Goal: Task Accomplishment & Management: Complete application form

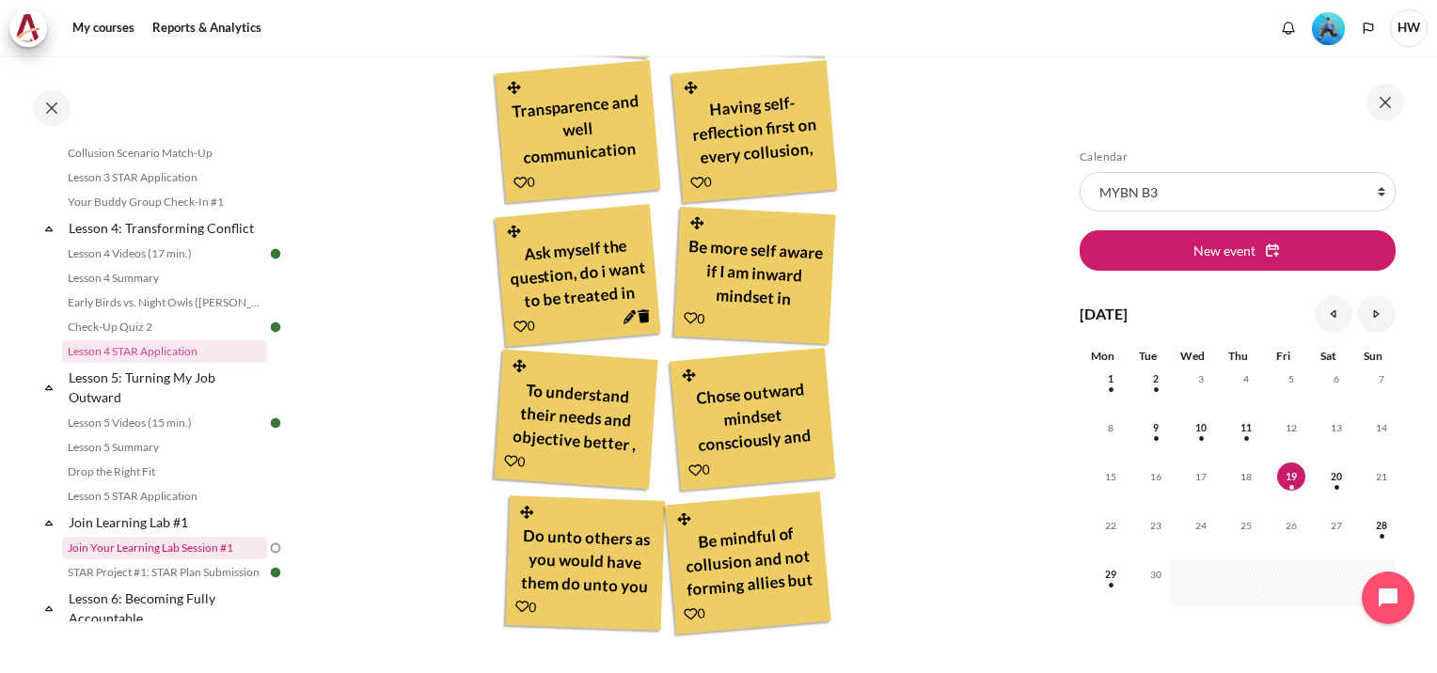
scroll to position [564, 0]
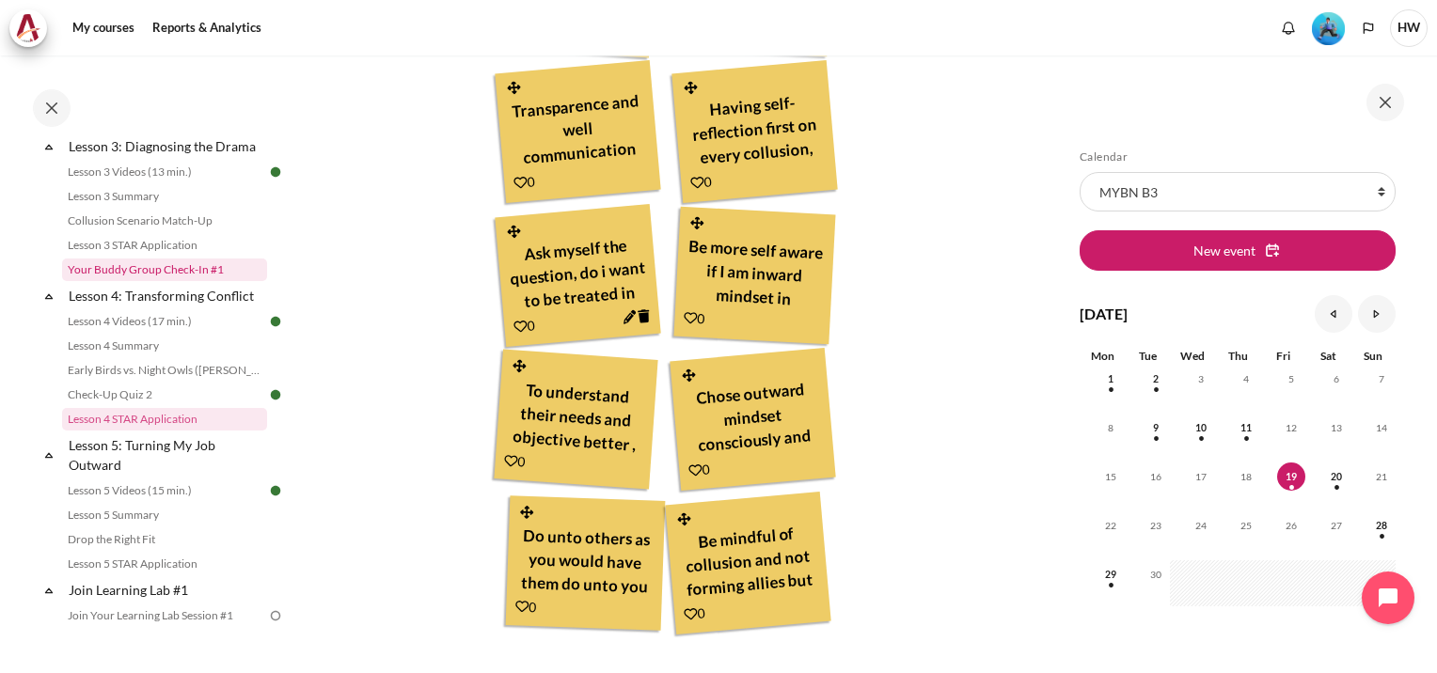
click at [165, 281] on link "Your Buddy Group Check-In #1" at bounding box center [164, 270] width 205 height 23
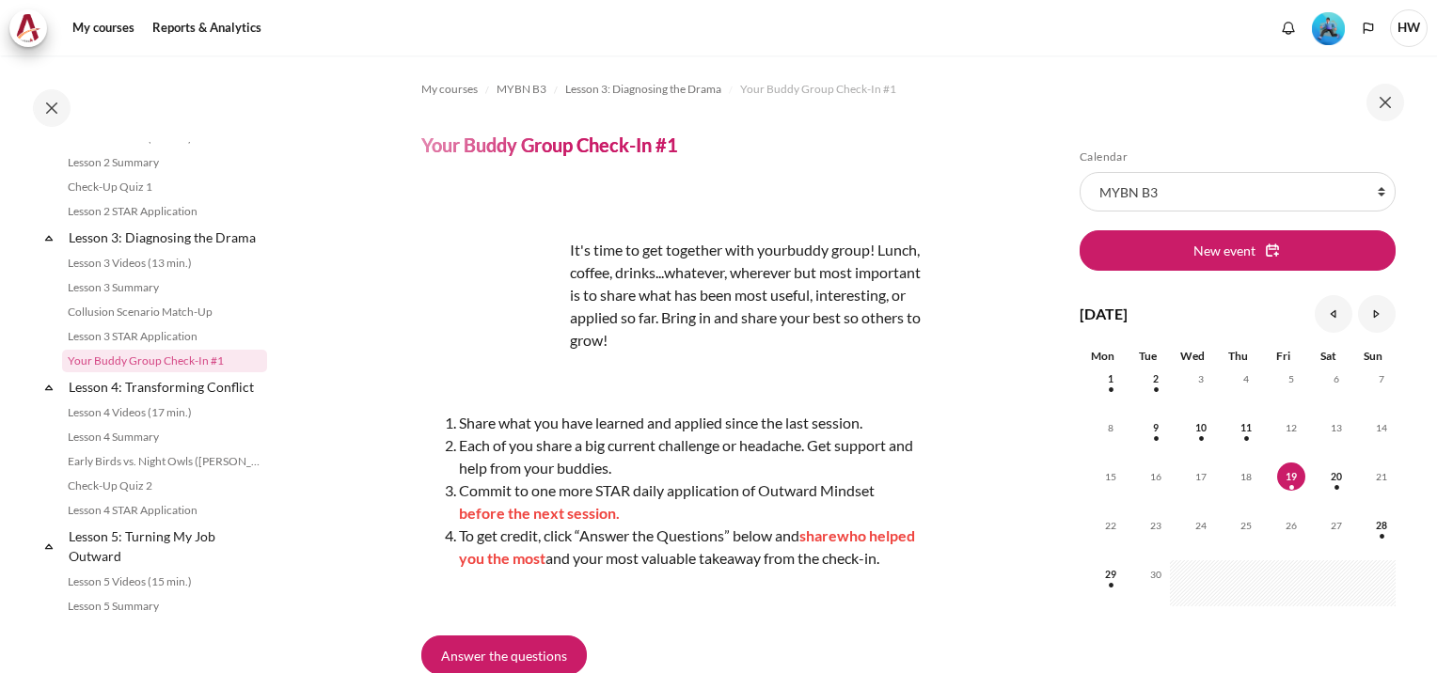
scroll to position [248, 0]
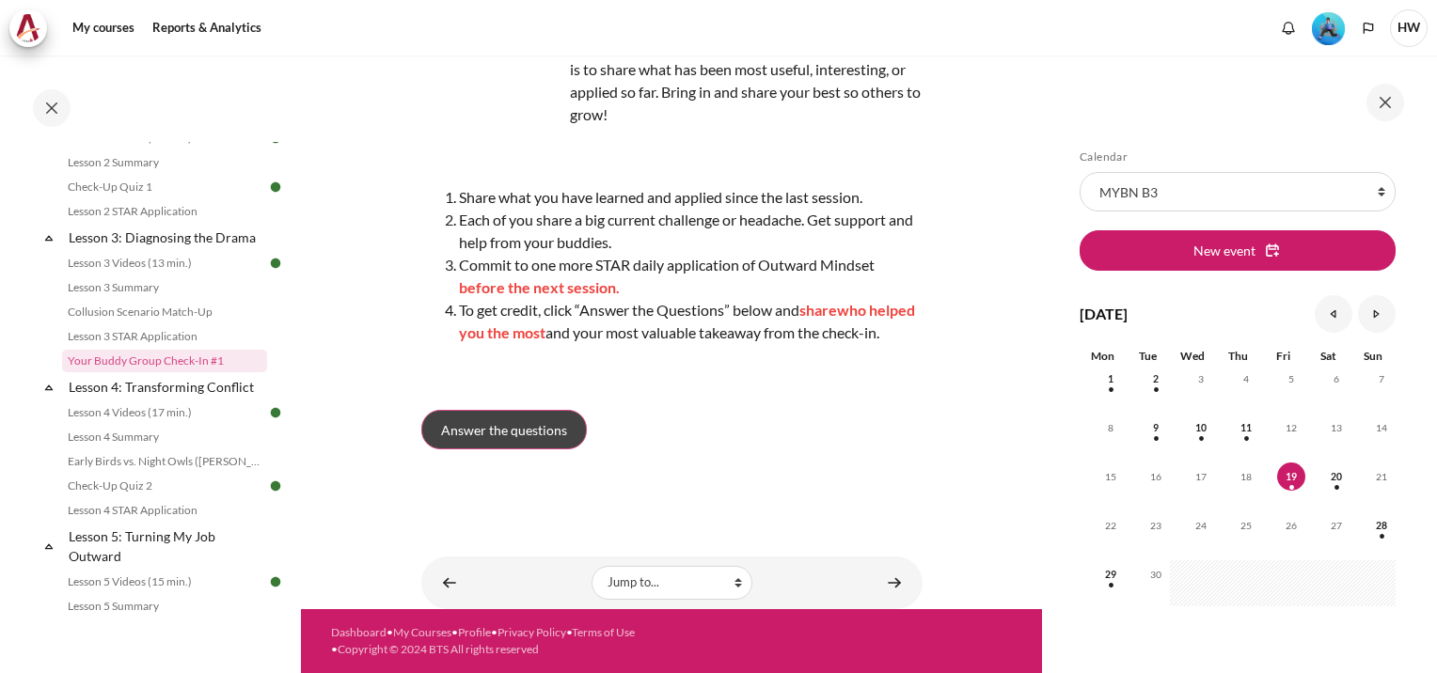
click at [489, 437] on span "Answer the questions" at bounding box center [504, 430] width 126 height 20
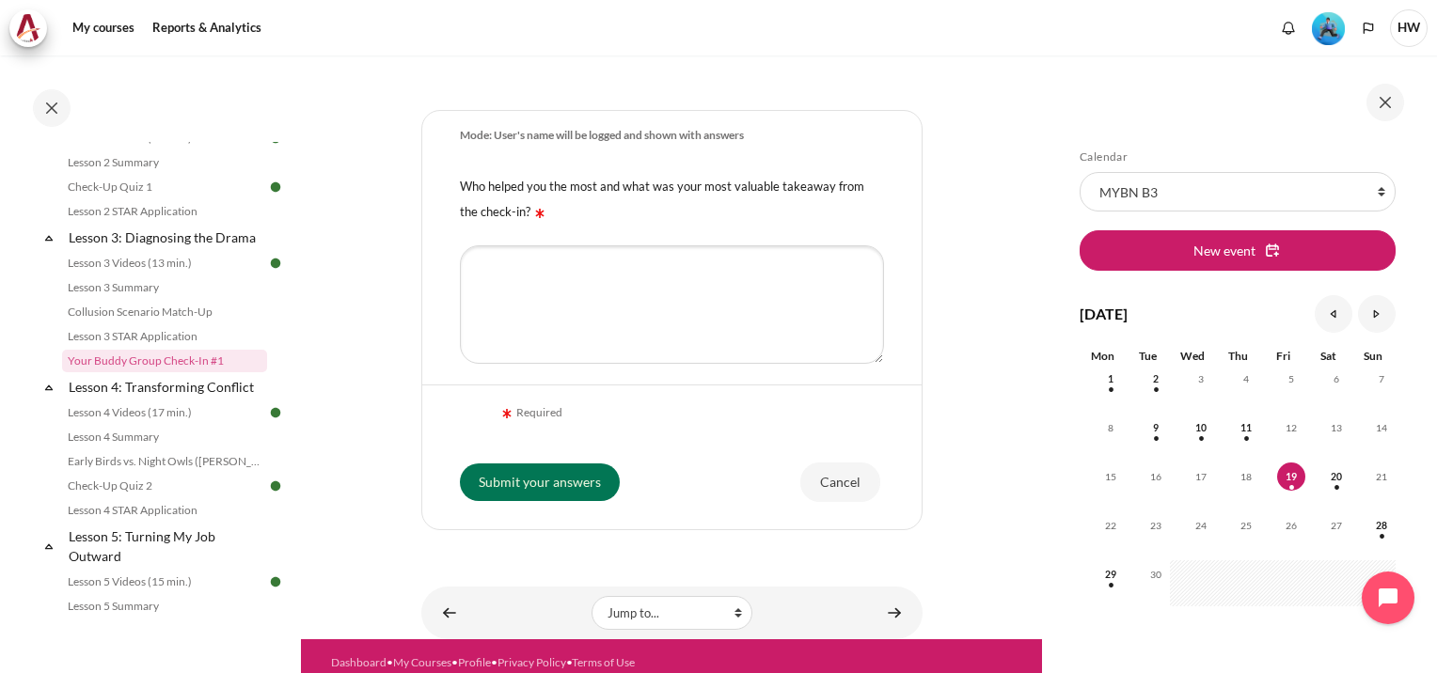
scroll to position [592, 0]
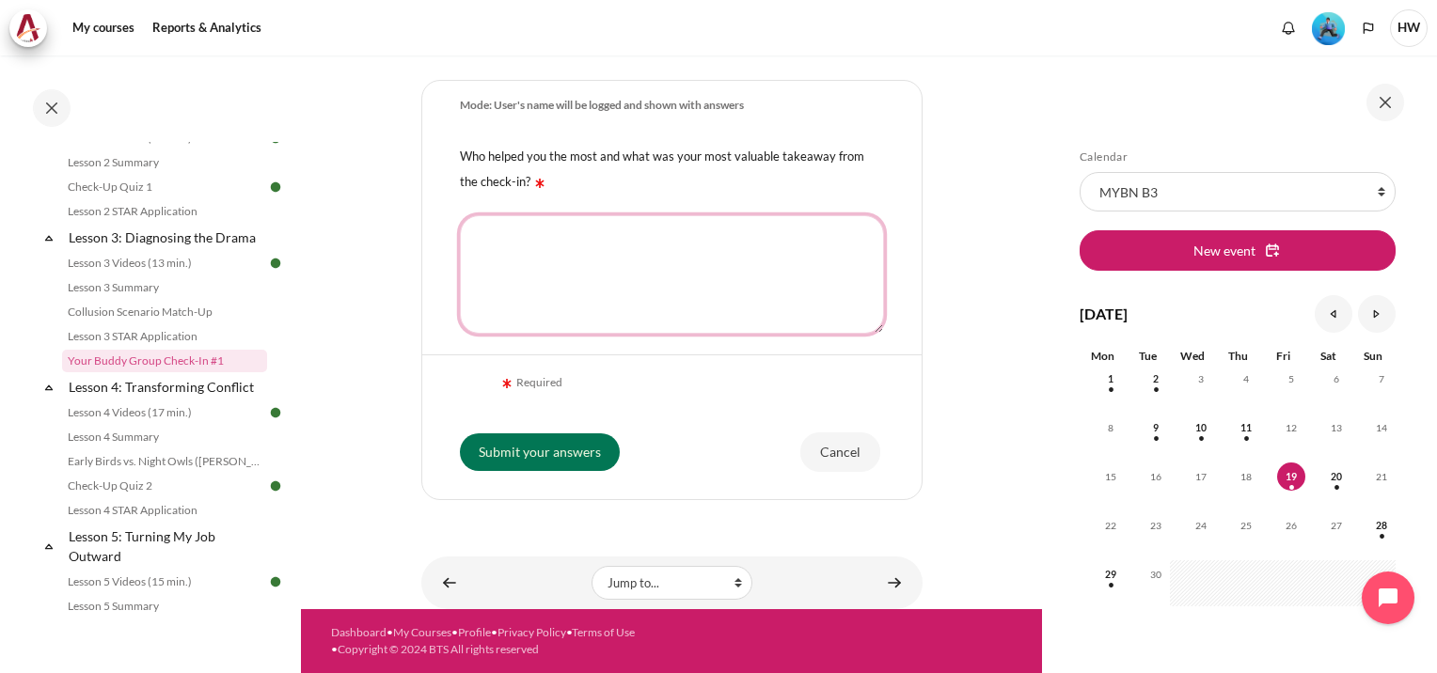
click at [583, 254] on textarea "Who helped you the most and what was your most valuable takeaway from the check…" at bounding box center [672, 274] width 424 height 118
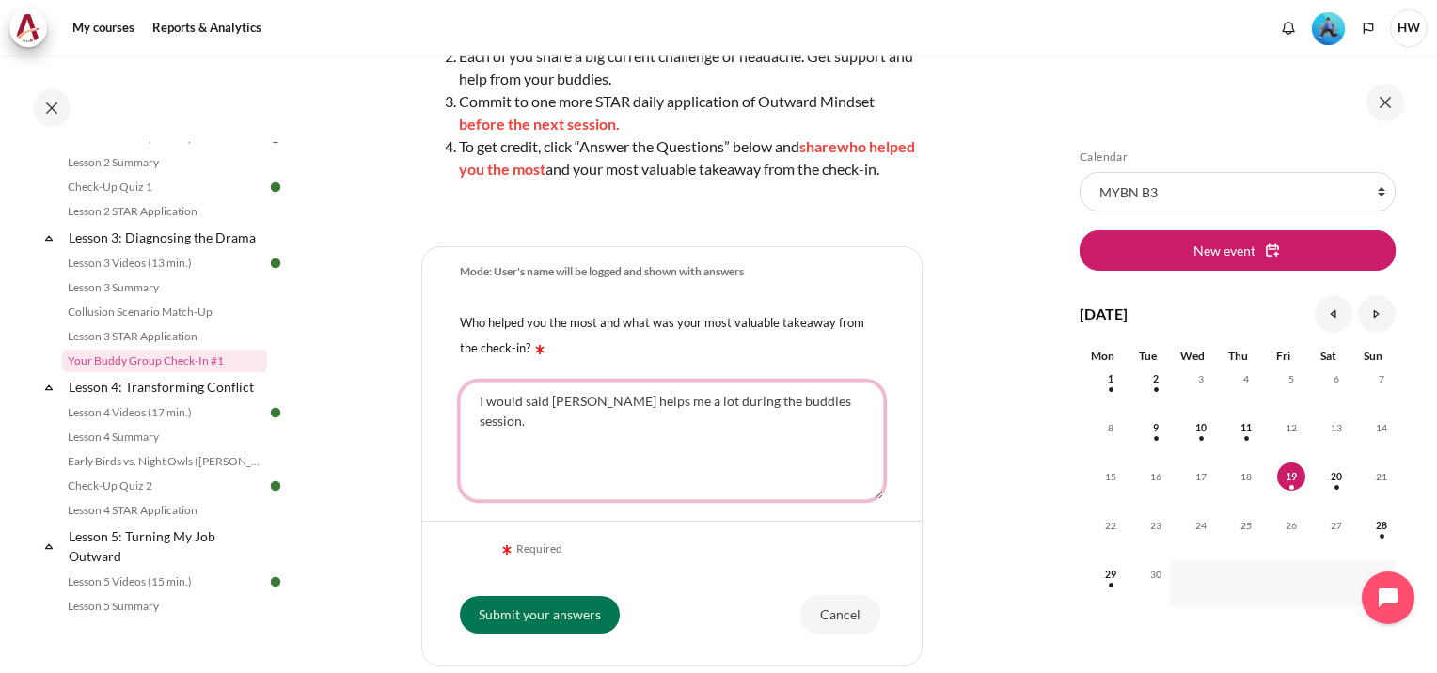
click at [770, 428] on textarea "I would said Irene helps me a lot during the buddies session." at bounding box center [672, 441] width 424 height 118
click at [825, 417] on textarea "I would said Irene helps me a lot during the buddy session." at bounding box center [672, 441] width 424 height 118
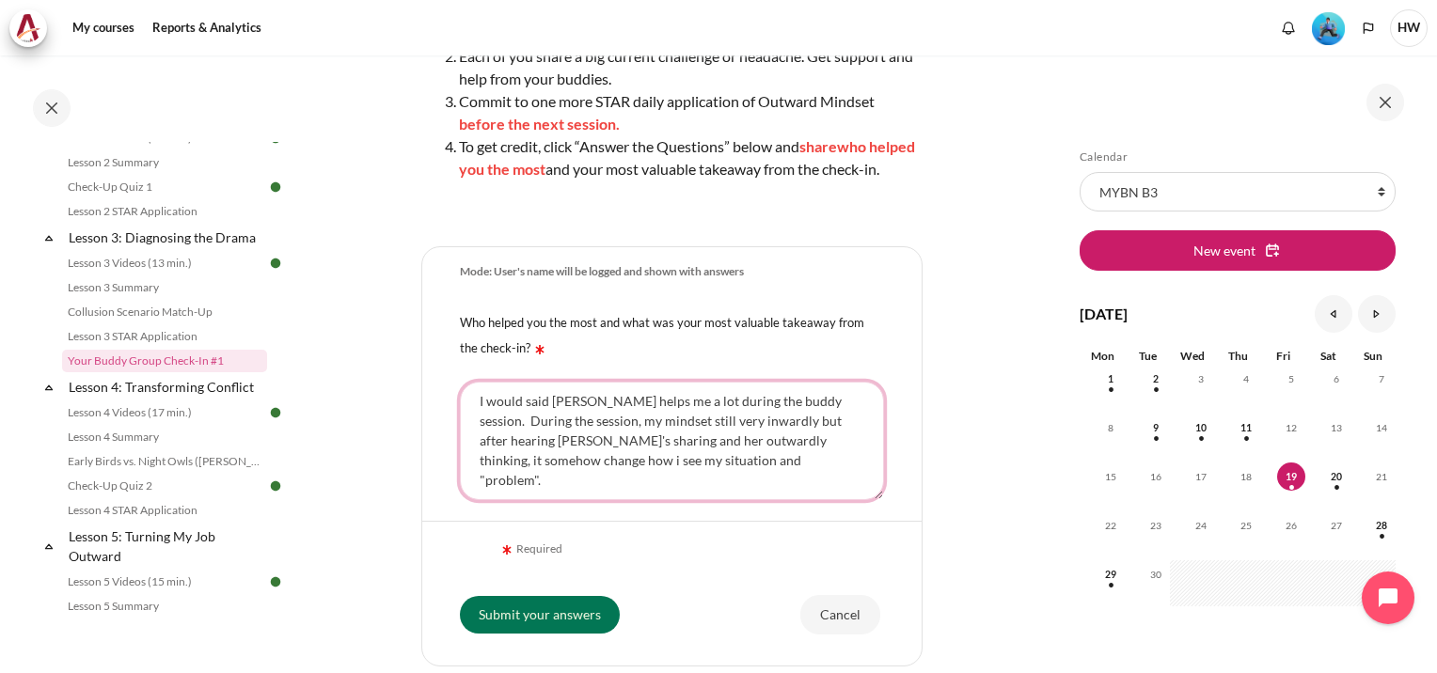
drag, startPoint x: 721, startPoint y: 466, endPoint x: 755, endPoint y: 511, distance: 55.7
click at [722, 466] on textarea "I would said Irene helps me a lot during the buddy session. During the session,…" at bounding box center [672, 441] width 424 height 118
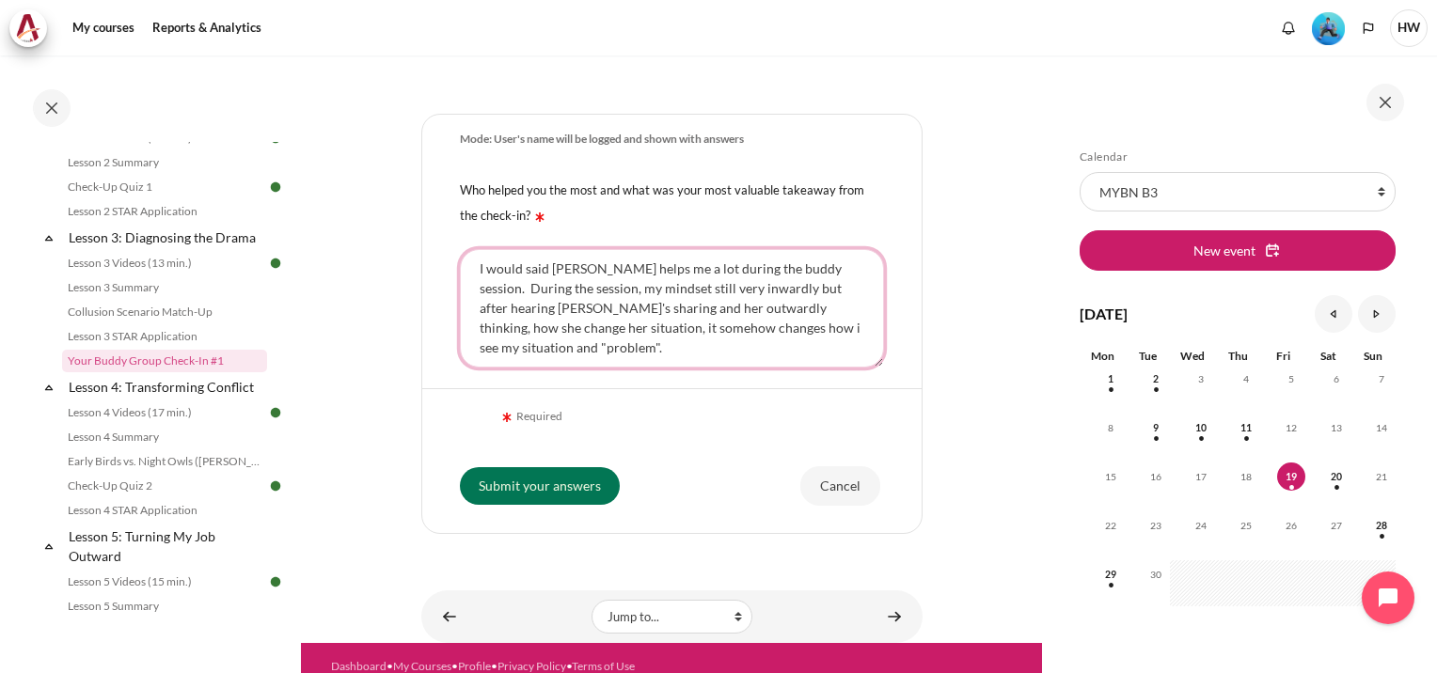
scroll to position [592, 0]
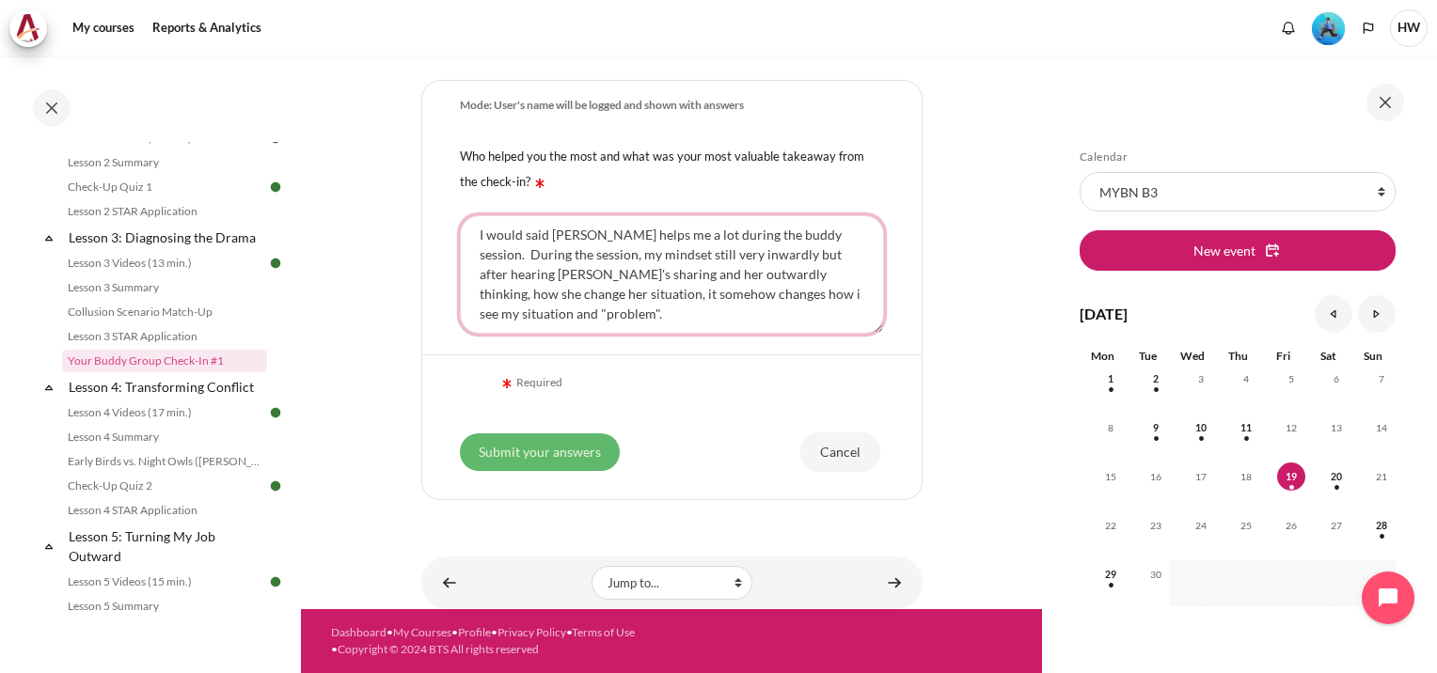
type textarea "I would said Irene helps me a lot during the buddy session. During the session,…"
click at [531, 448] on input "Submit your answers" at bounding box center [540, 453] width 160 height 38
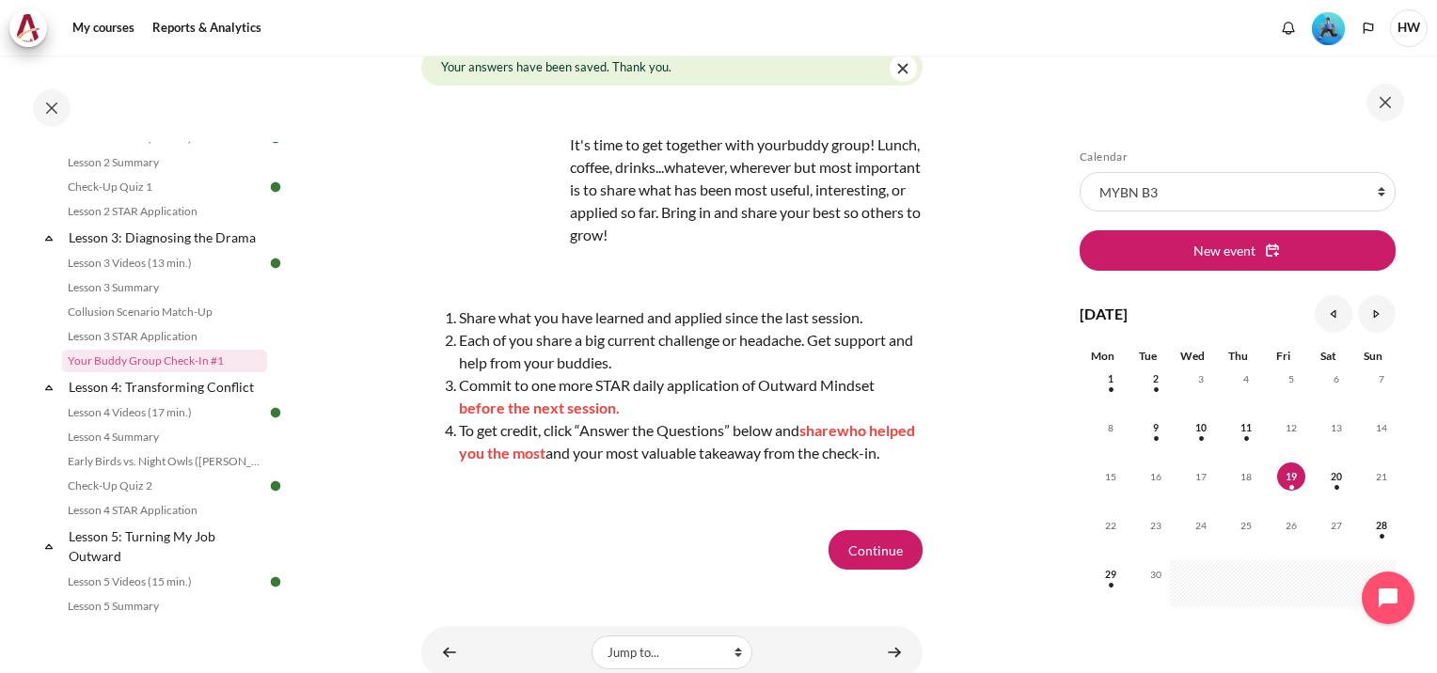
scroll to position [258, 0]
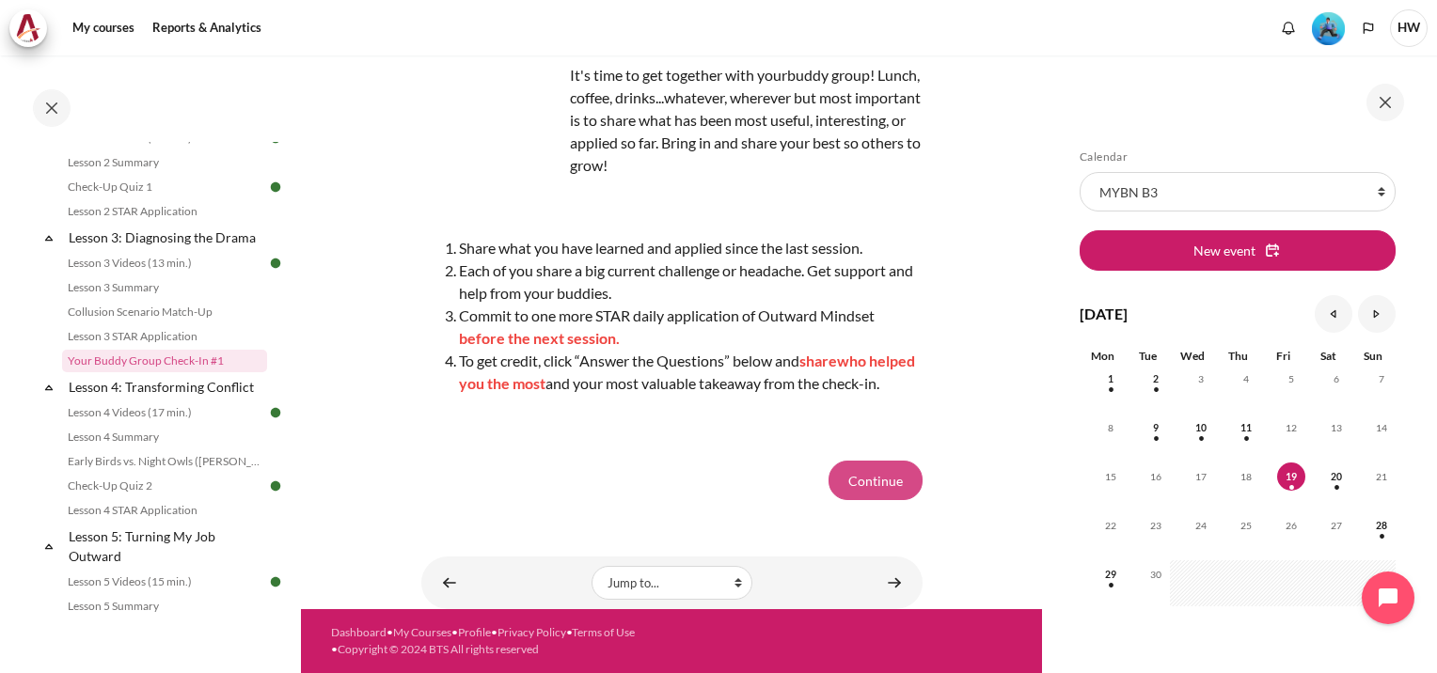
click at [894, 471] on button "Continue" at bounding box center [875, 480] width 94 height 39
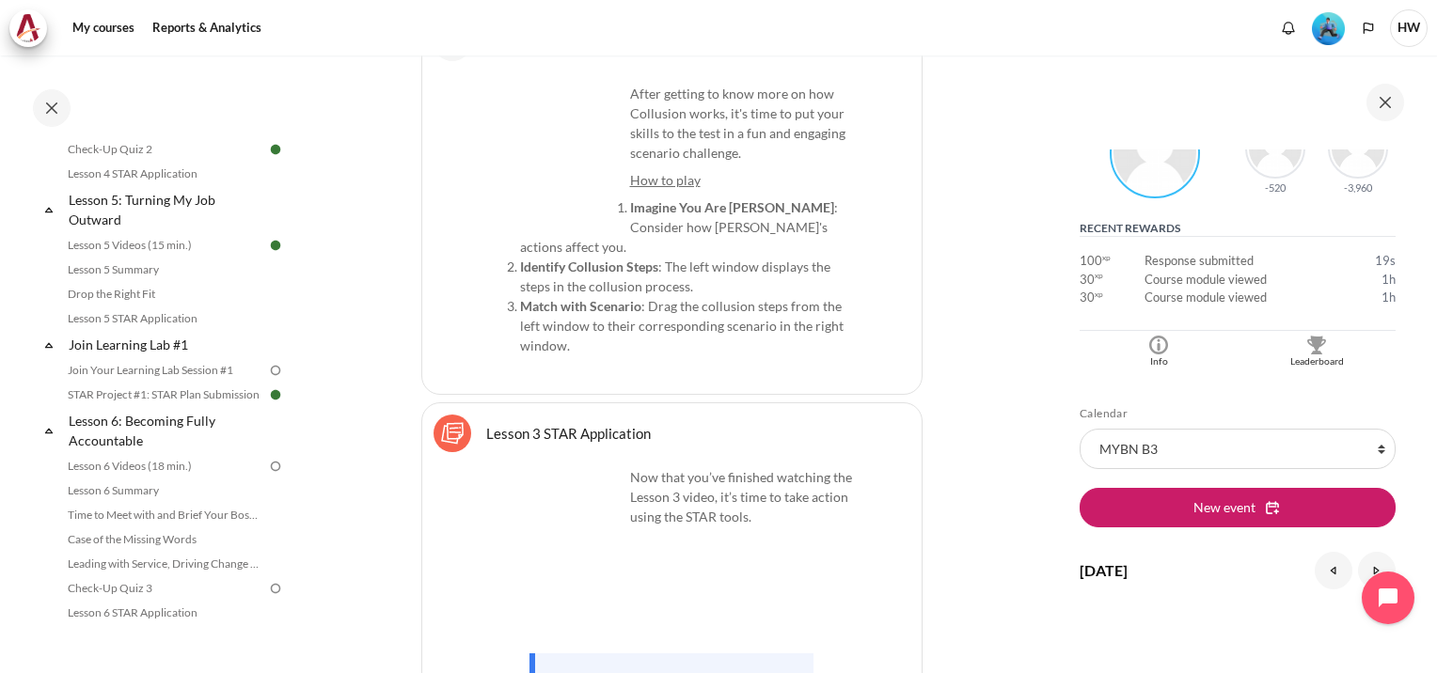
scroll to position [470, 0]
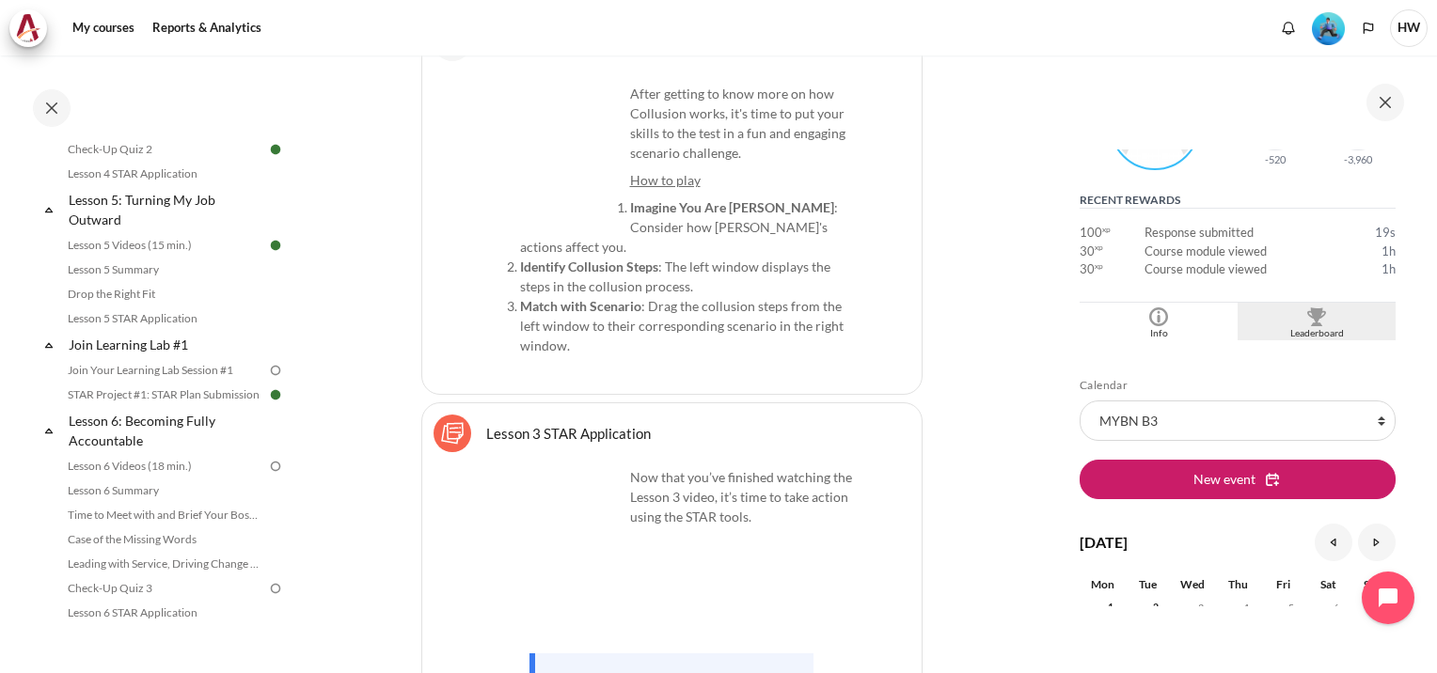
click at [1315, 322] on img "Blocks" at bounding box center [1316, 317] width 19 height 19
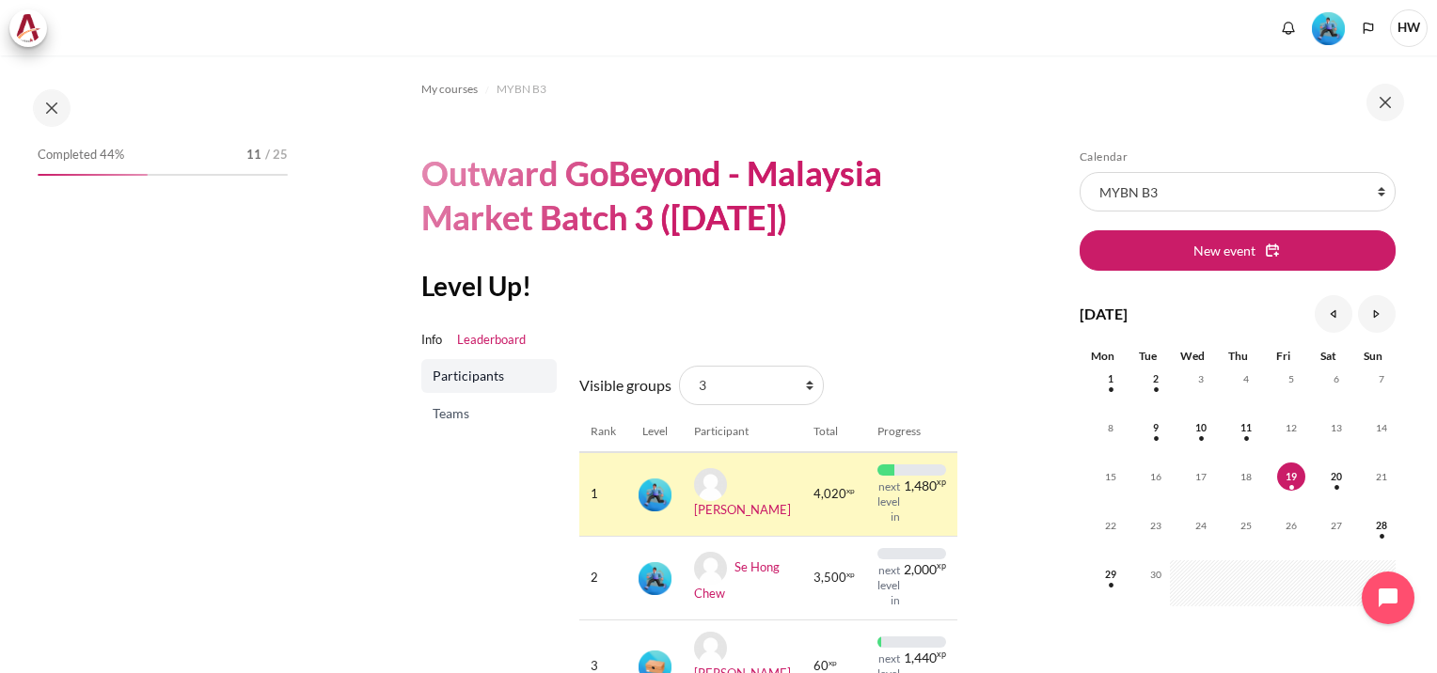
scroll to position [212, 0]
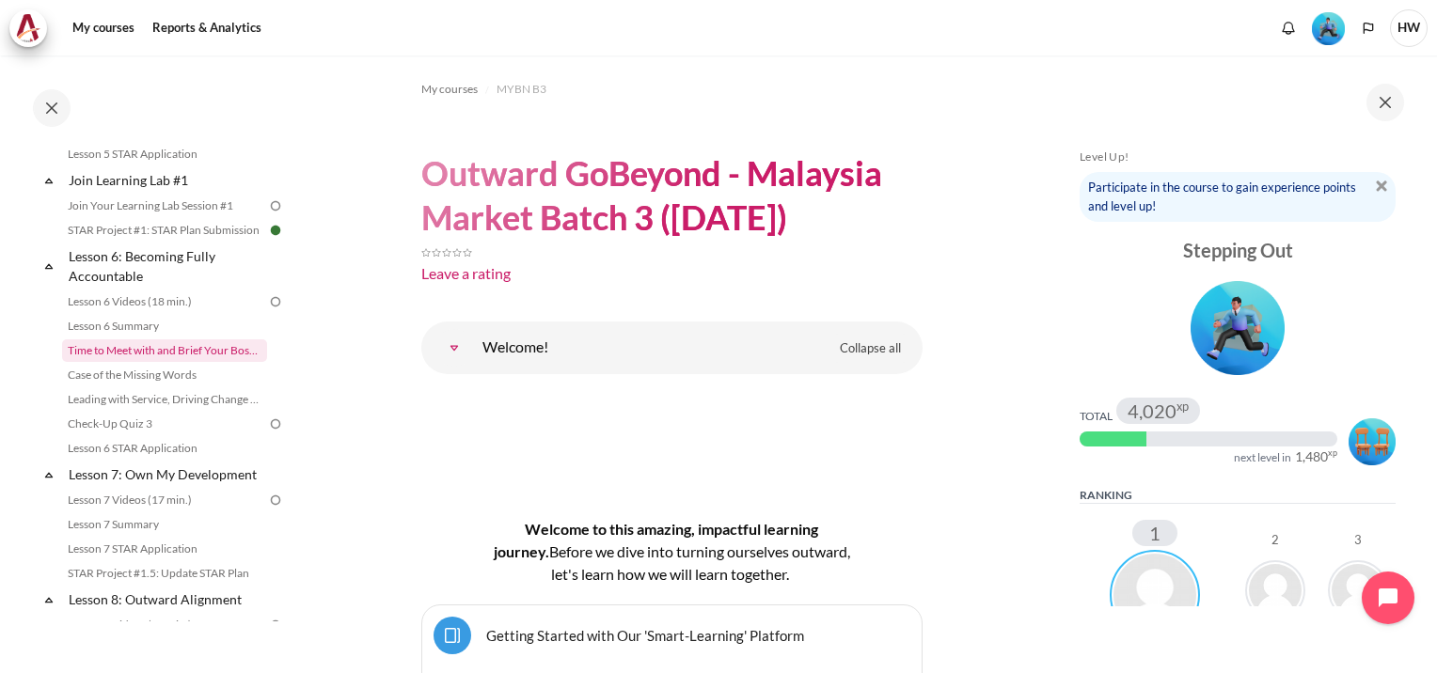
scroll to position [846, 0]
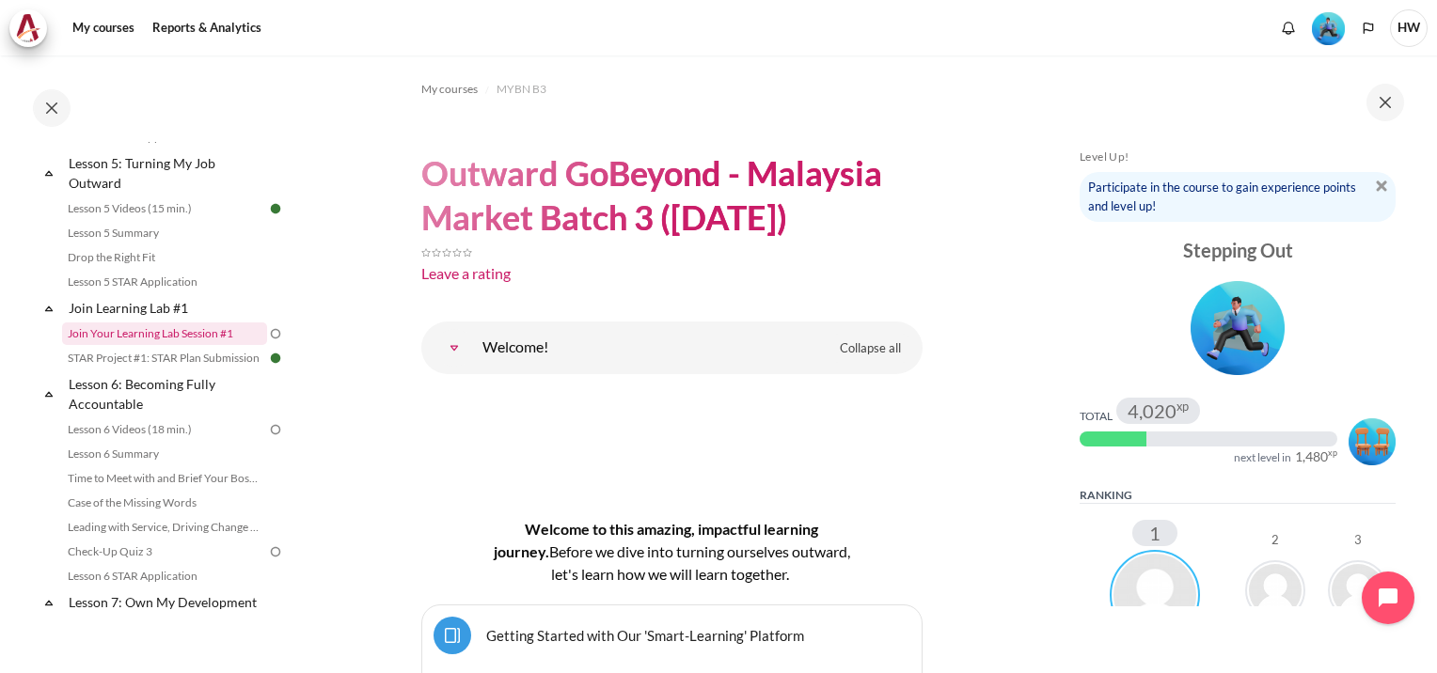
click at [166, 345] on link "Join Your Learning Lab Session #1" at bounding box center [164, 334] width 205 height 23
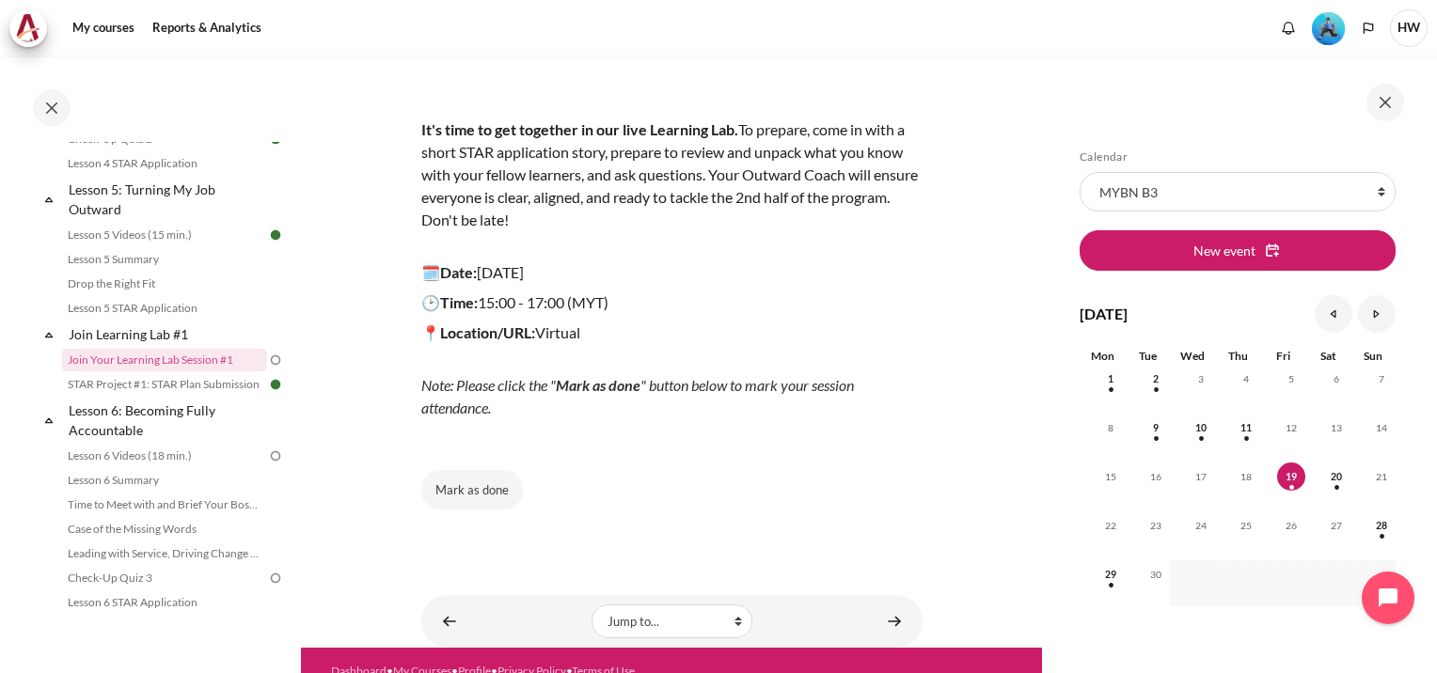
scroll to position [120, 0]
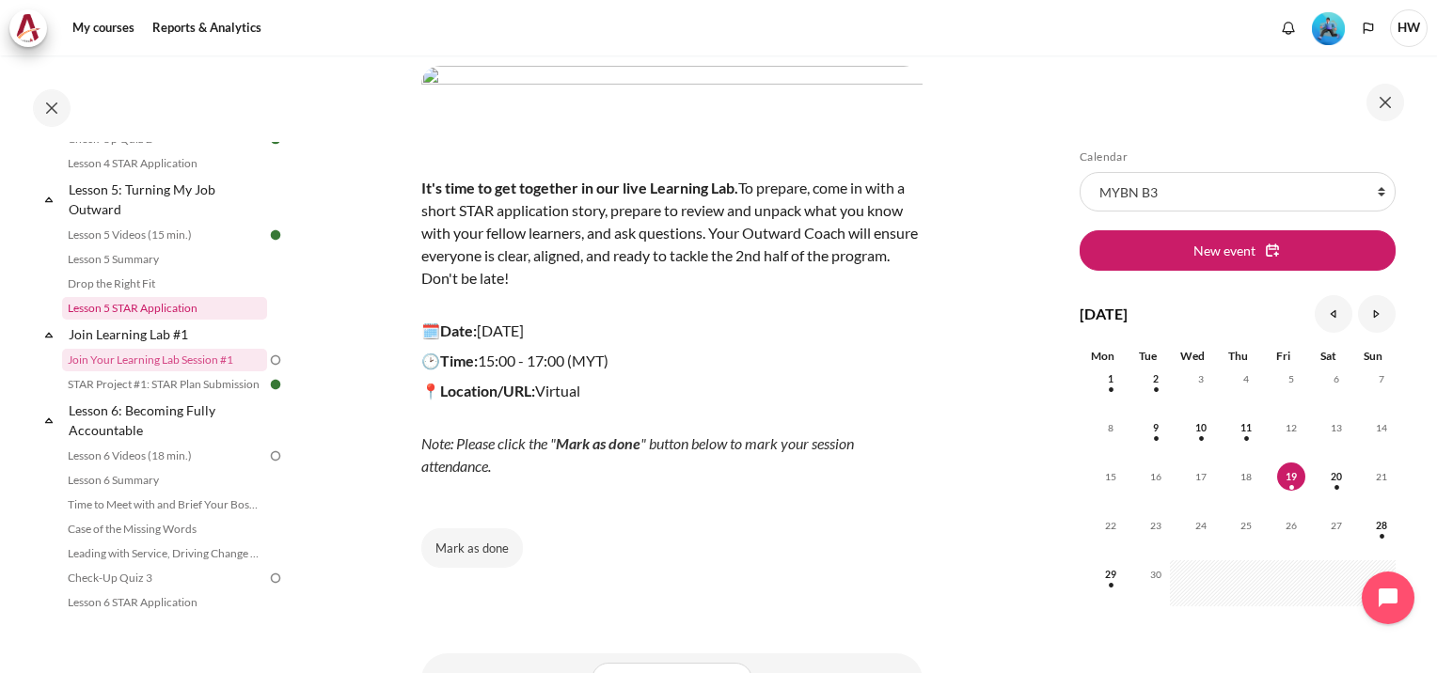
click at [192, 320] on link "Lesson 5 STAR Application" at bounding box center [164, 308] width 205 height 23
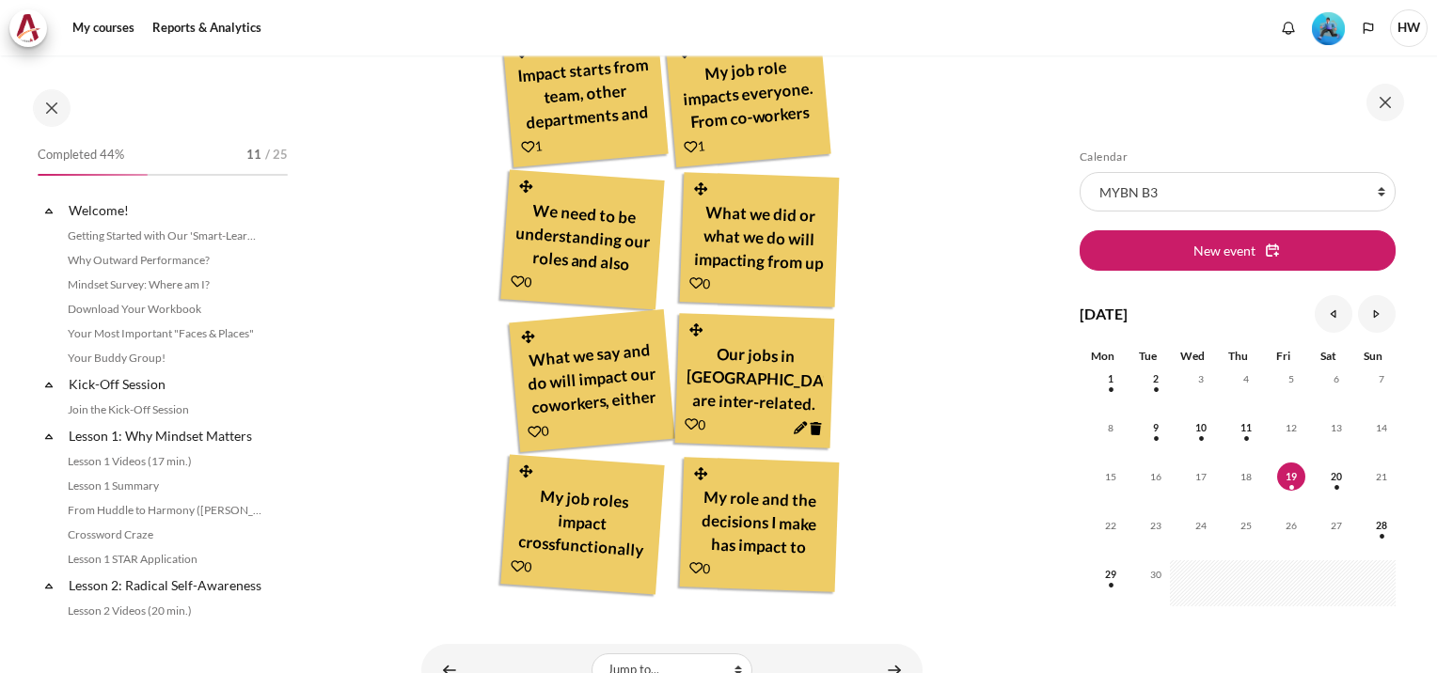
scroll to position [767, 0]
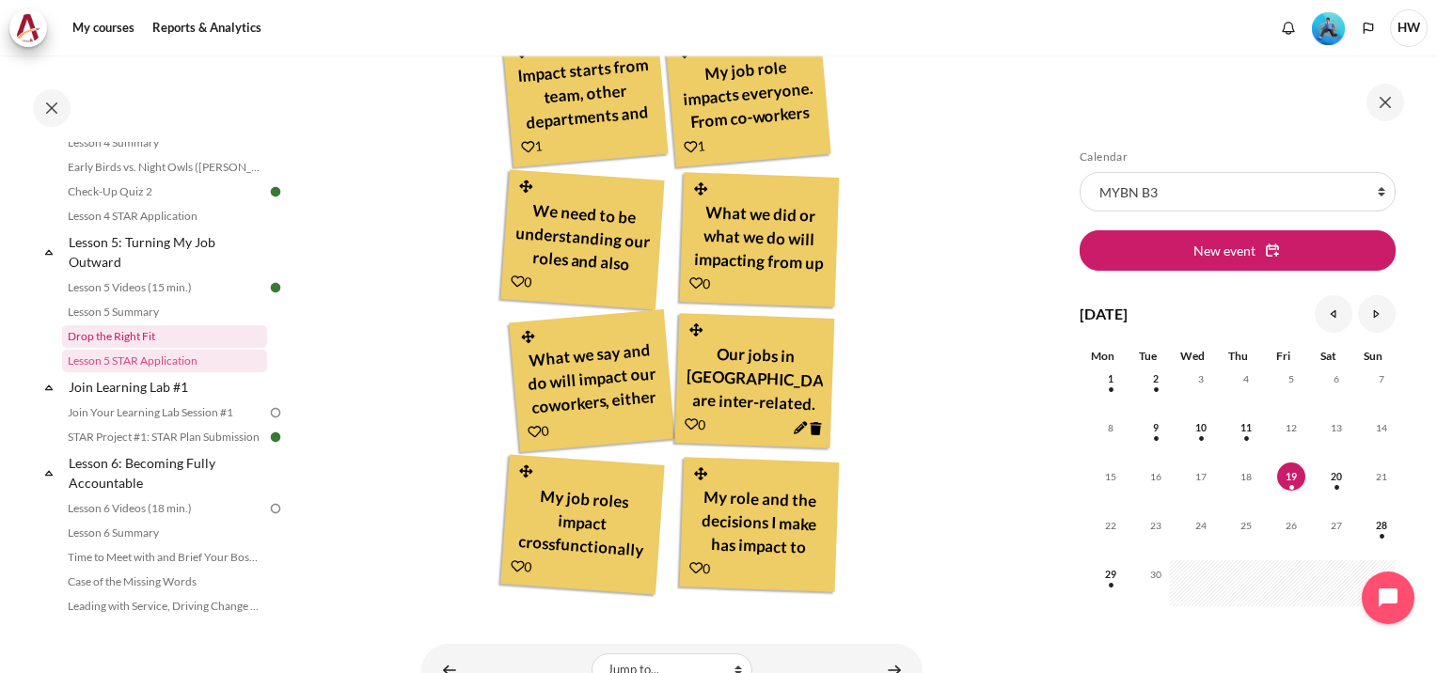
click at [138, 348] on link "Drop the Right Fit" at bounding box center [164, 336] width 205 height 23
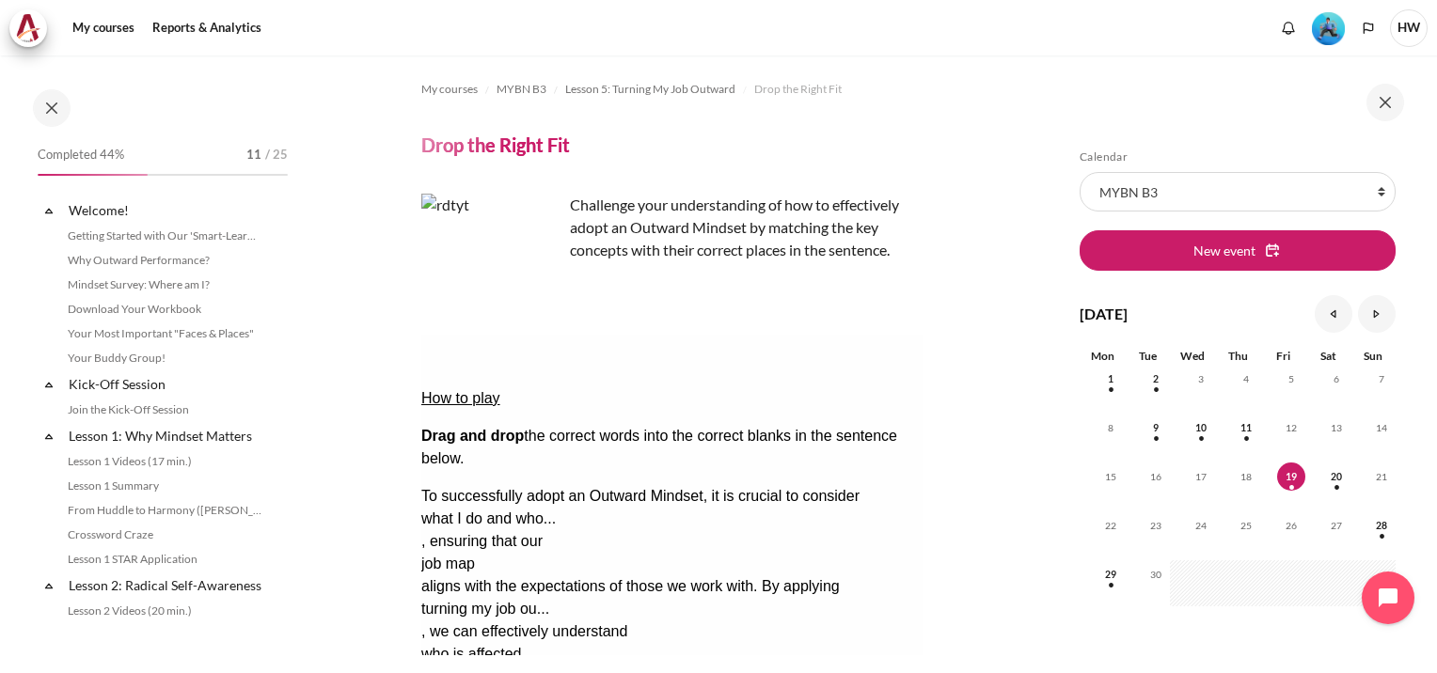
scroll to position [743, 0]
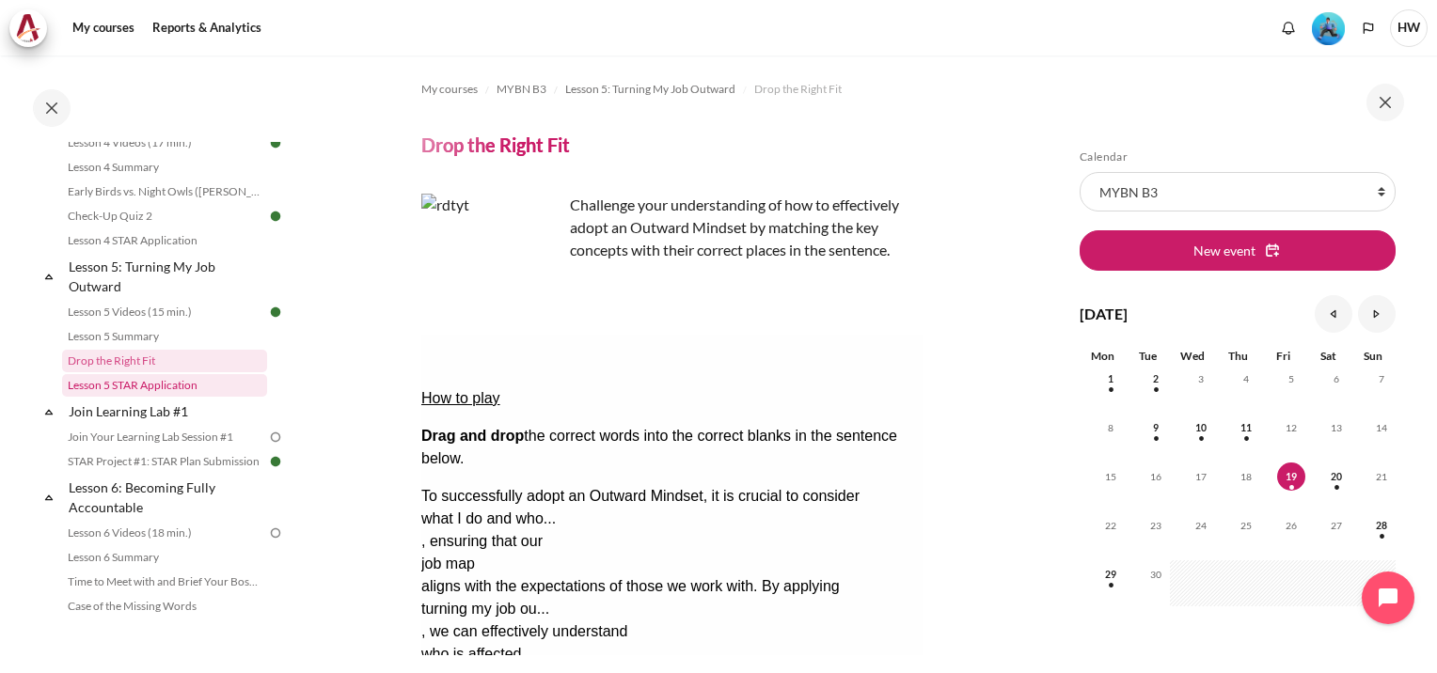
click at [131, 397] on link "Lesson 5 STAR Application" at bounding box center [164, 385] width 205 height 23
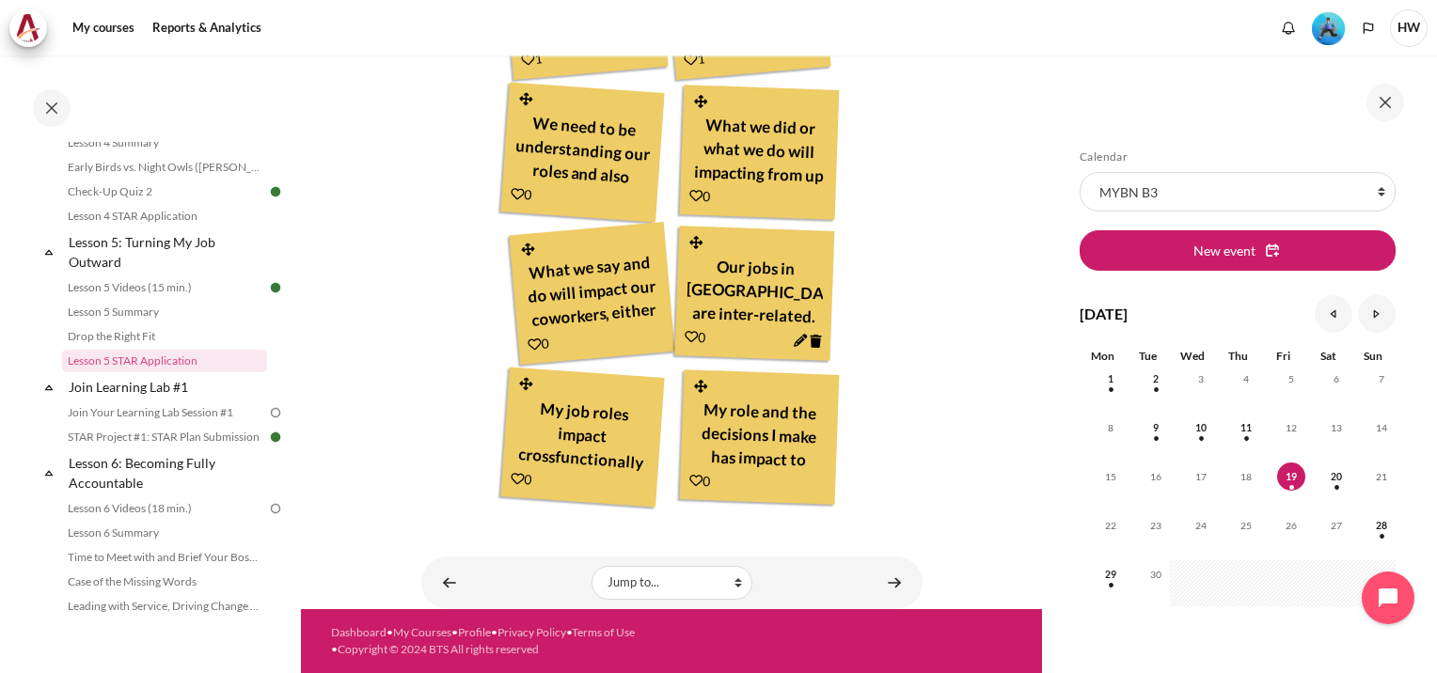
scroll to position [579, 0]
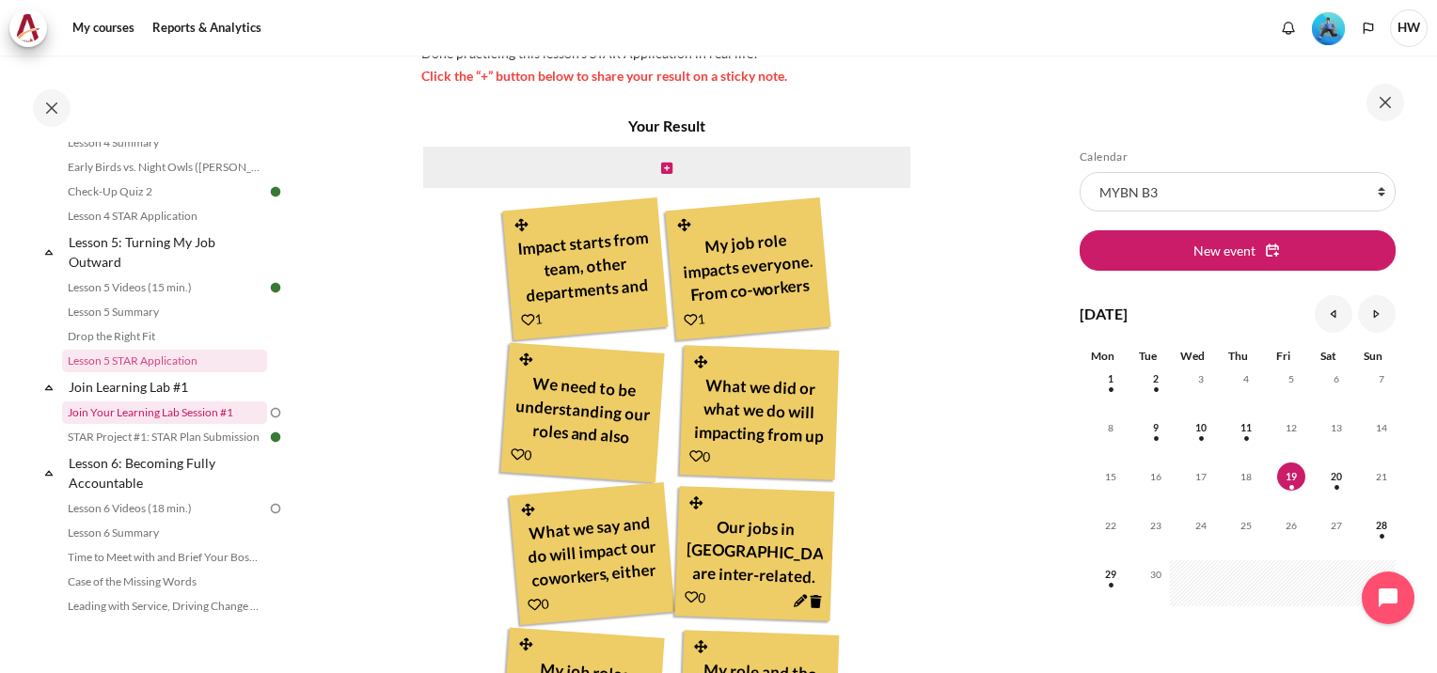
click at [148, 424] on link "Join Your Learning Lab Session #1" at bounding box center [164, 413] width 205 height 23
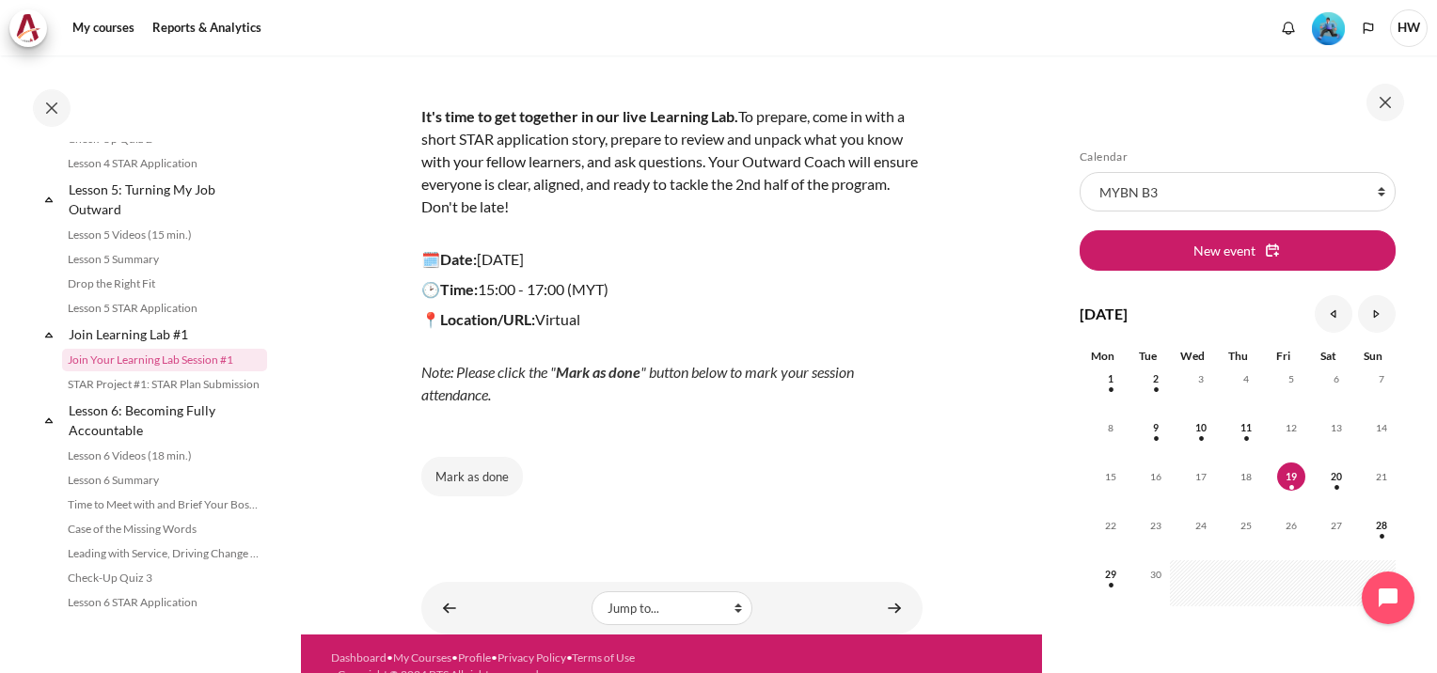
scroll to position [214, 0]
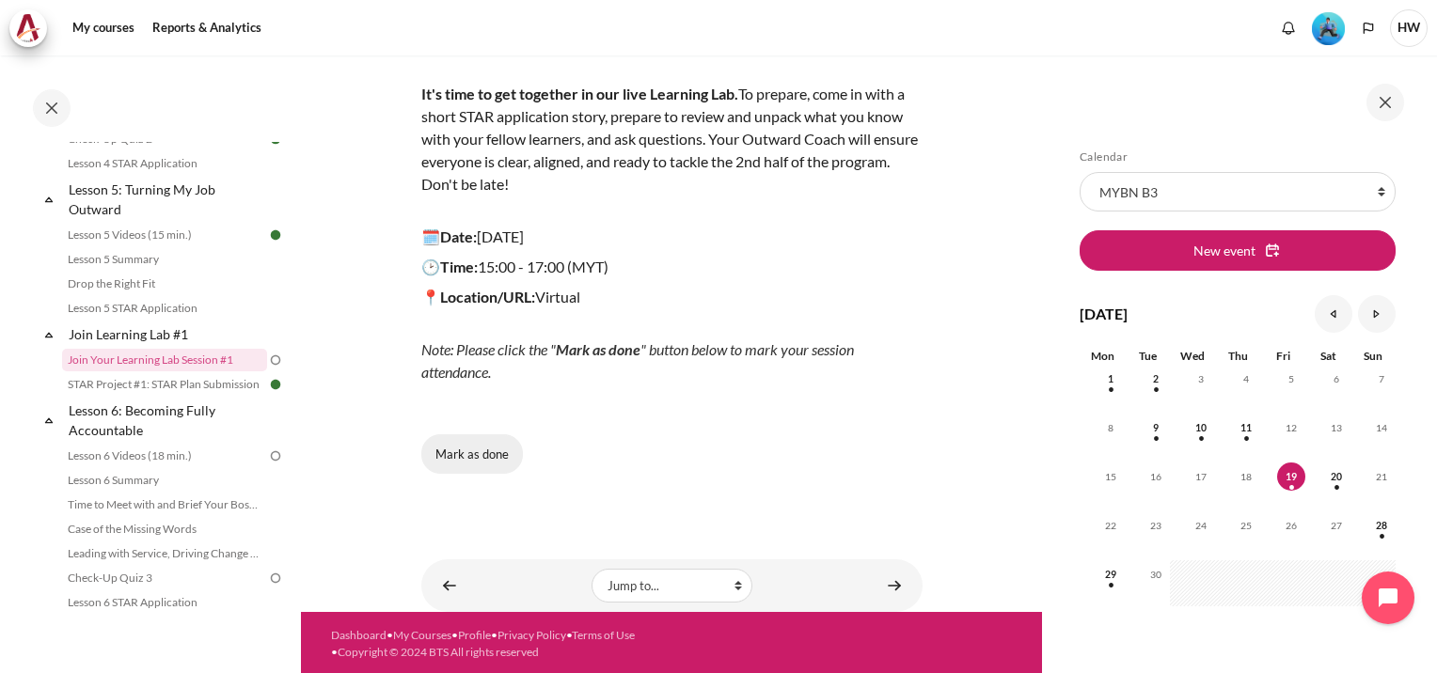
click at [467, 452] on button "Mark as done" at bounding box center [472, 453] width 102 height 39
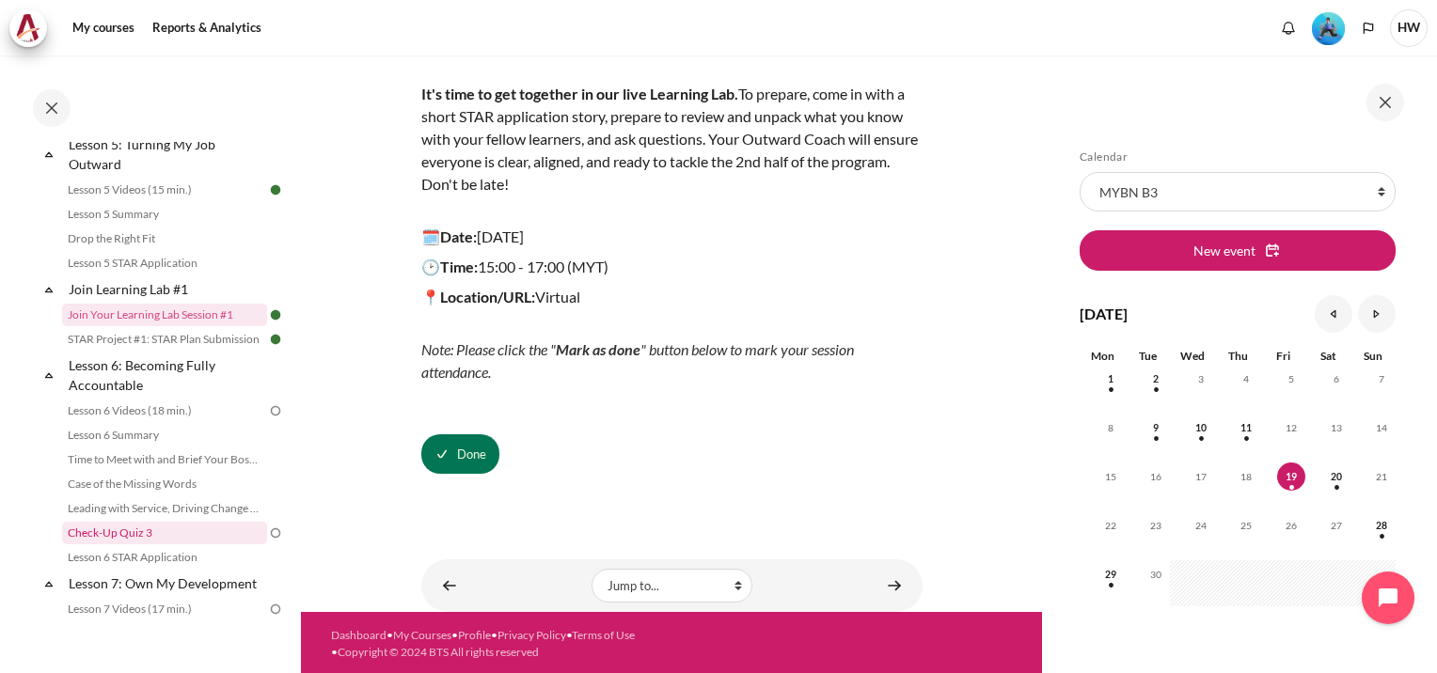
scroll to position [940, 0]
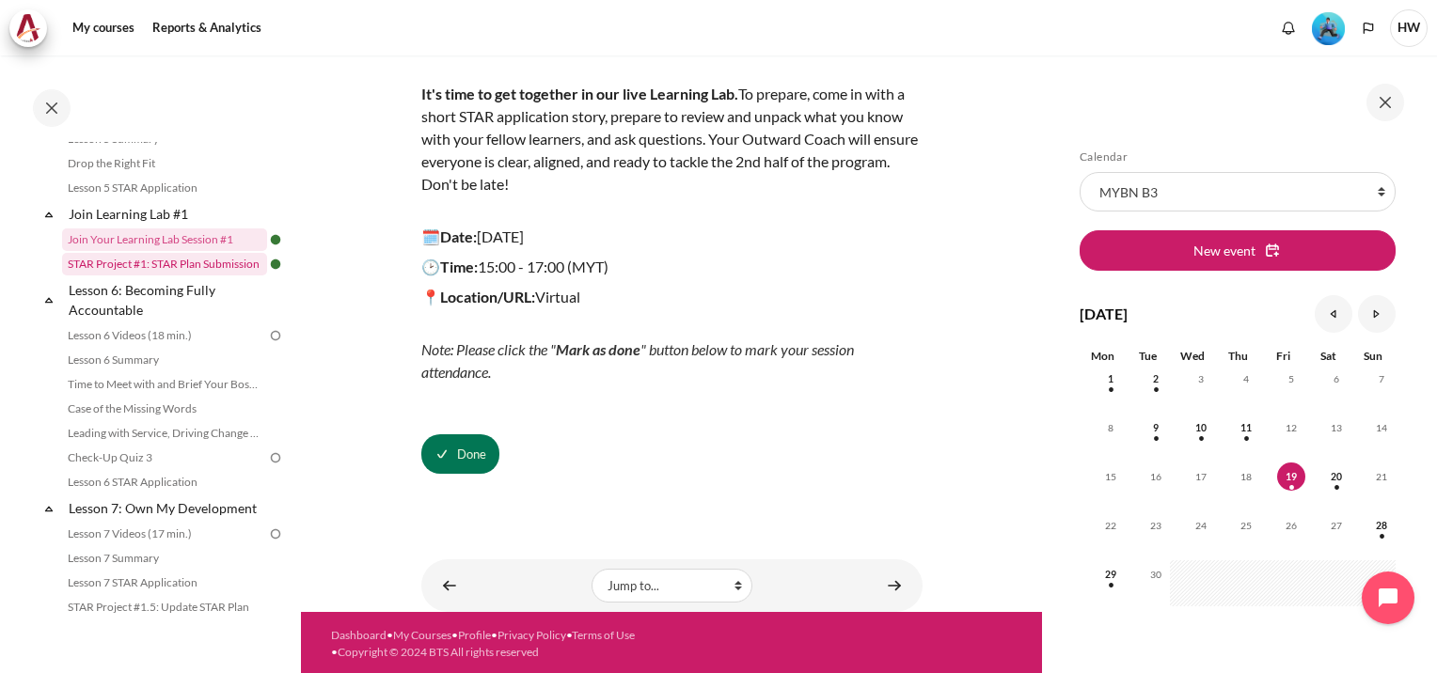
click at [199, 276] on link "STAR Project #1: STAR Plan Submission" at bounding box center [164, 264] width 205 height 23
